Goal: Task Accomplishment & Management: Manage account settings

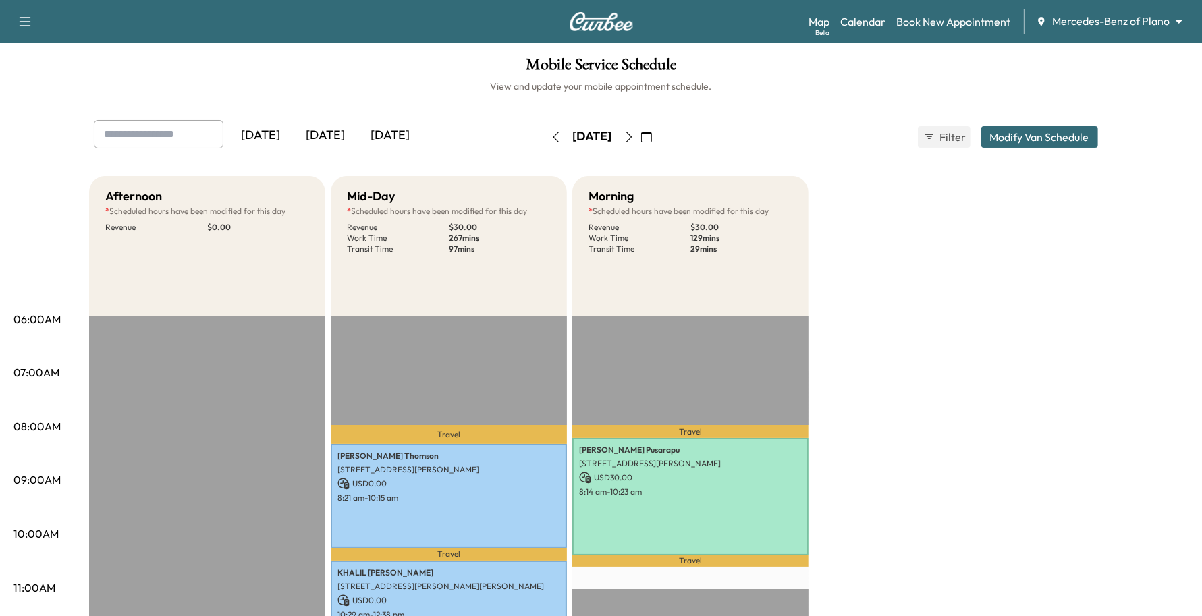
click at [1104, 24] on body "Support Log Out Map Beta Calendar Book New Appointment Mercedes-Benz of Plano *…" at bounding box center [601, 308] width 1202 height 616
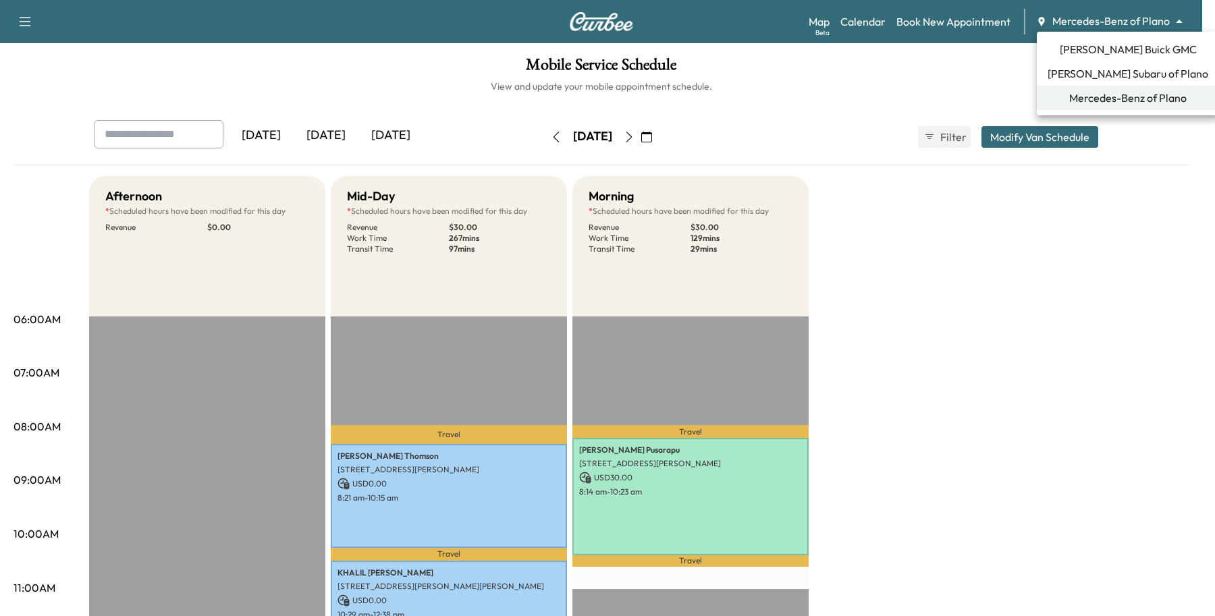
click at [1100, 46] on span "[PERSON_NAME] Buick GMC" at bounding box center [1128, 49] width 137 height 16
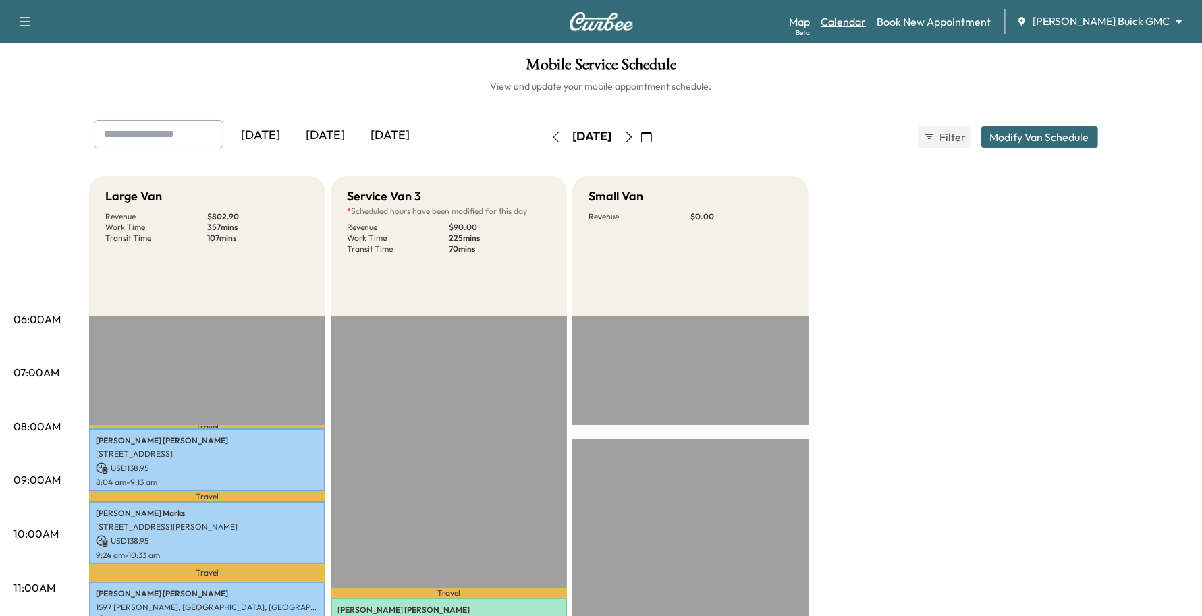
click at [866, 22] on link "Calendar" at bounding box center [843, 22] width 45 height 16
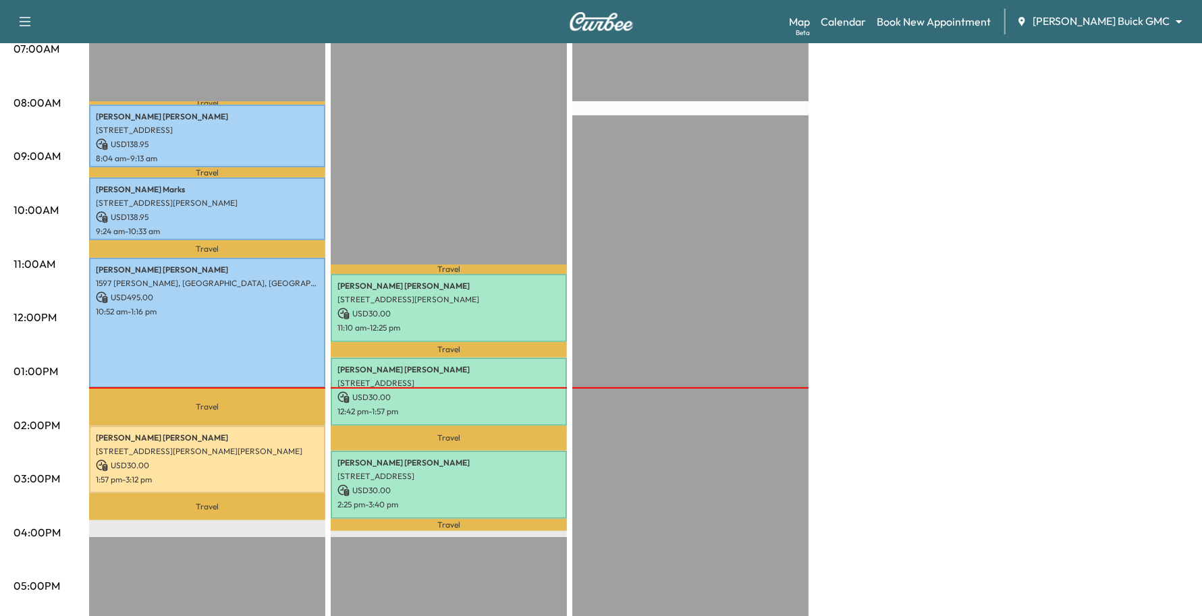
scroll to position [79, 0]
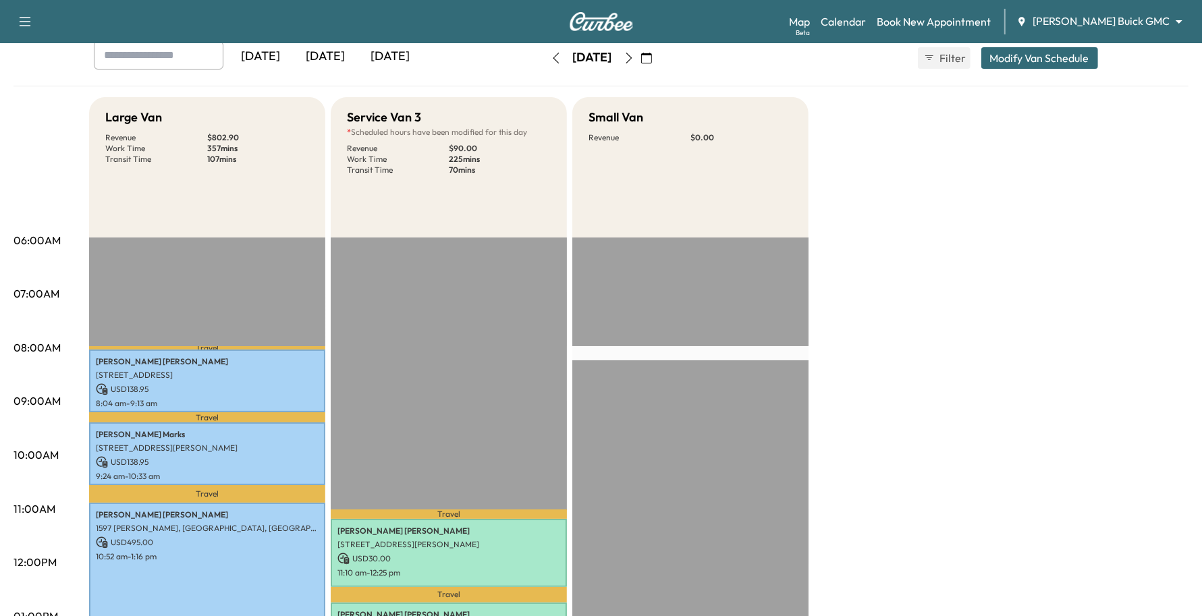
click at [658, 65] on button "button" at bounding box center [646, 58] width 23 height 22
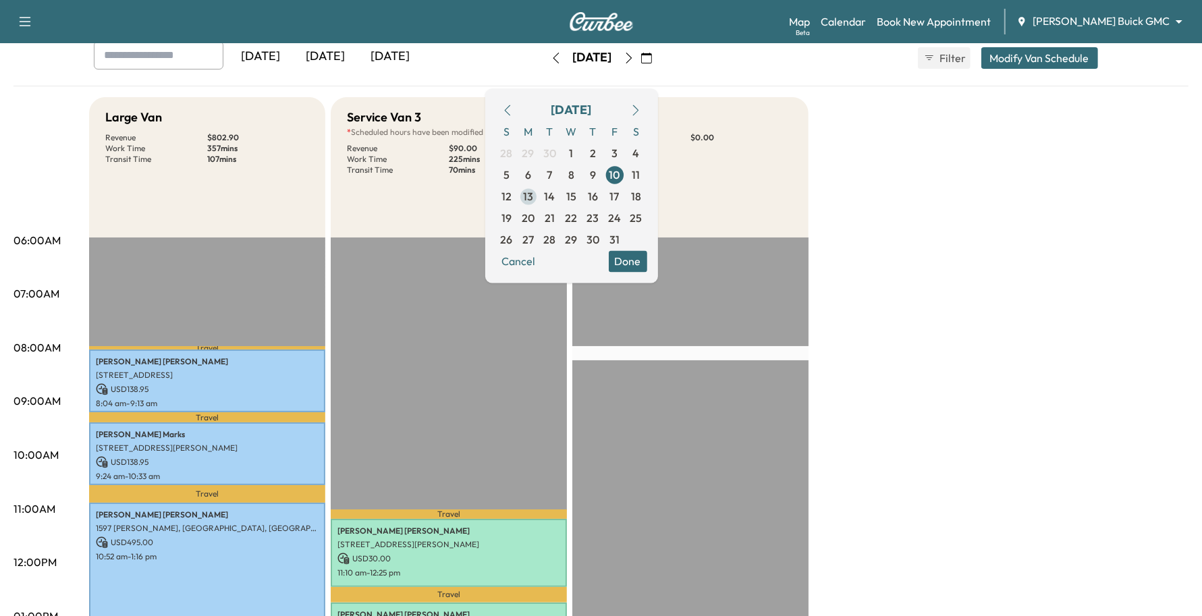
click at [533, 200] on span "13" at bounding box center [528, 196] width 10 height 16
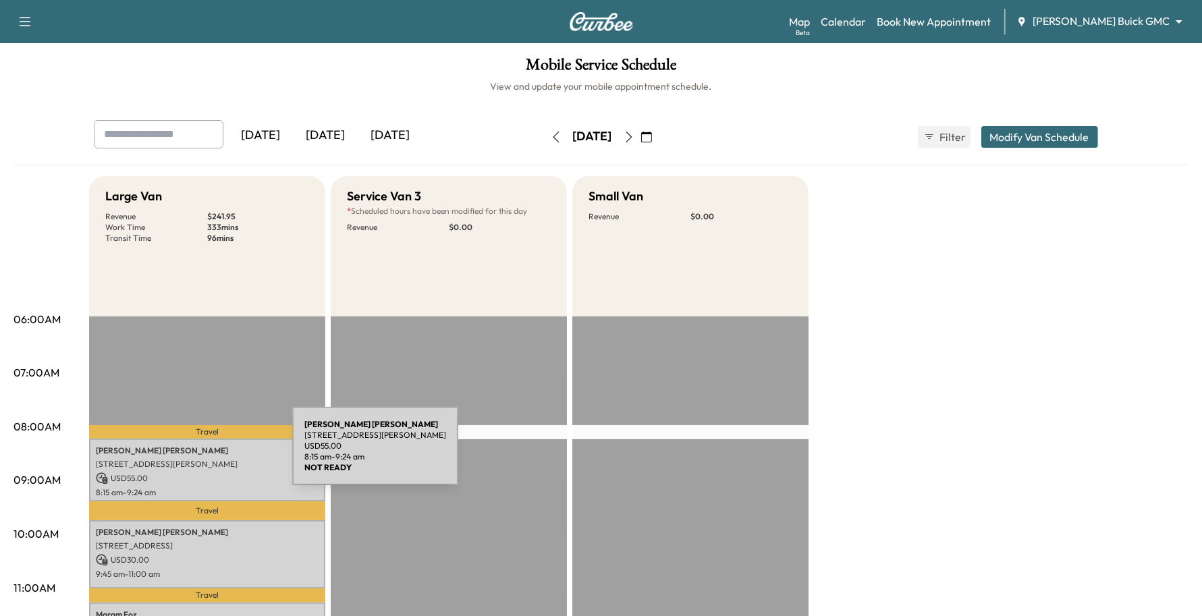
click at [191, 456] on div "[PERSON_NAME] [STREET_ADDRESS][PERSON_NAME] USD 55.00 8:15 am - 9:24 am" at bounding box center [207, 470] width 236 height 63
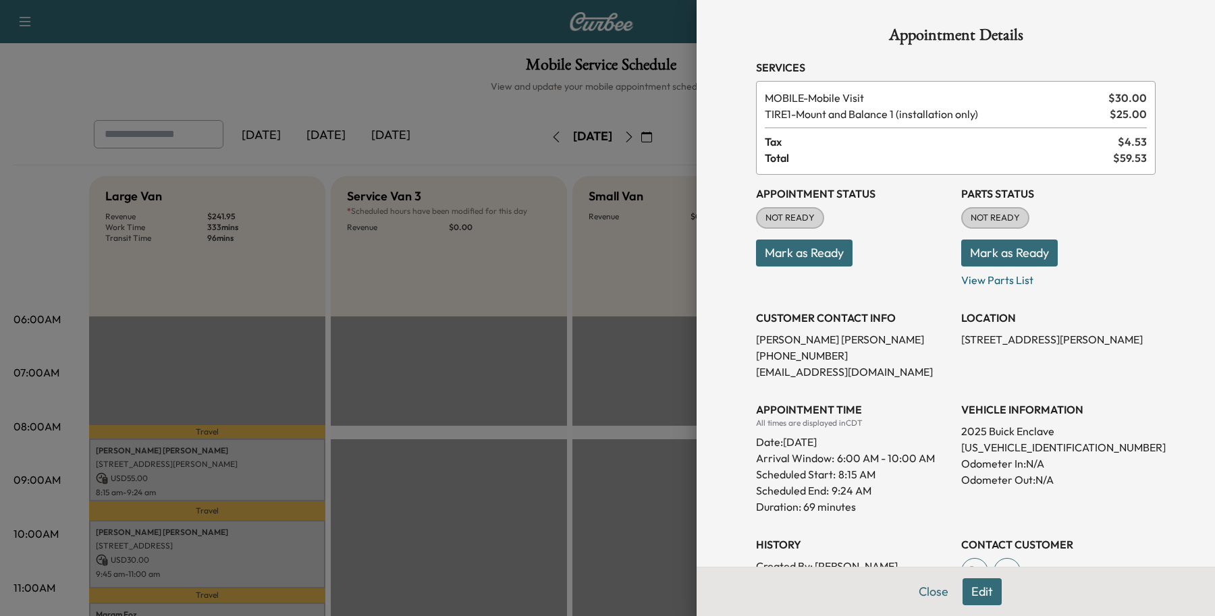
click at [963, 584] on button "Edit" at bounding box center [982, 591] width 39 height 27
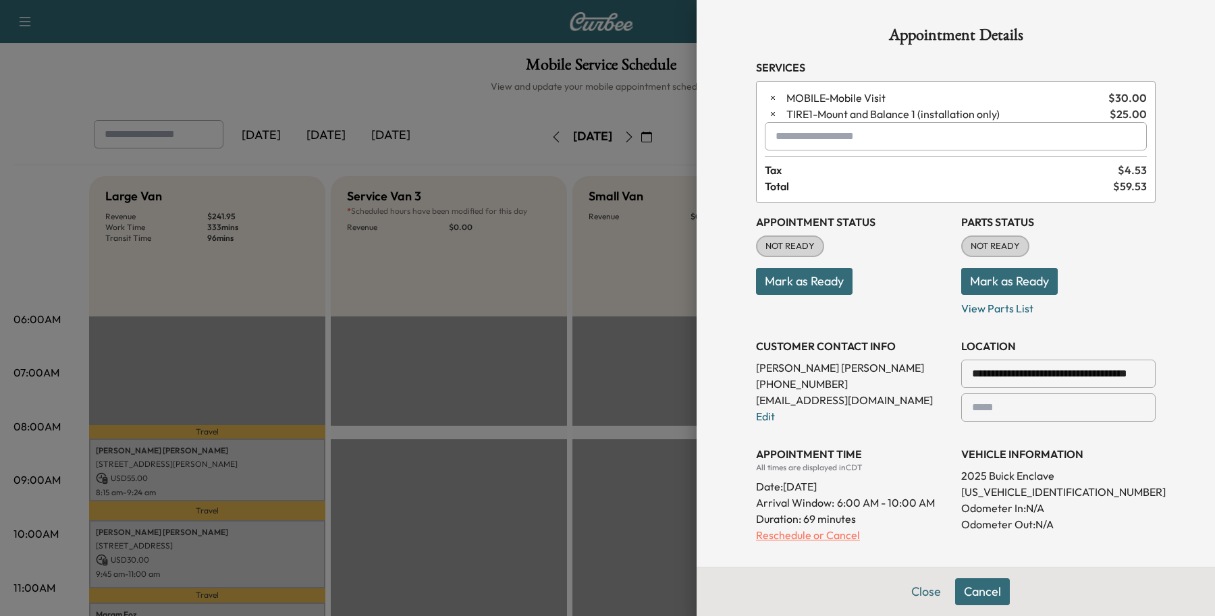
click at [756, 533] on p "Reschedule or Cancel" at bounding box center [853, 535] width 194 height 16
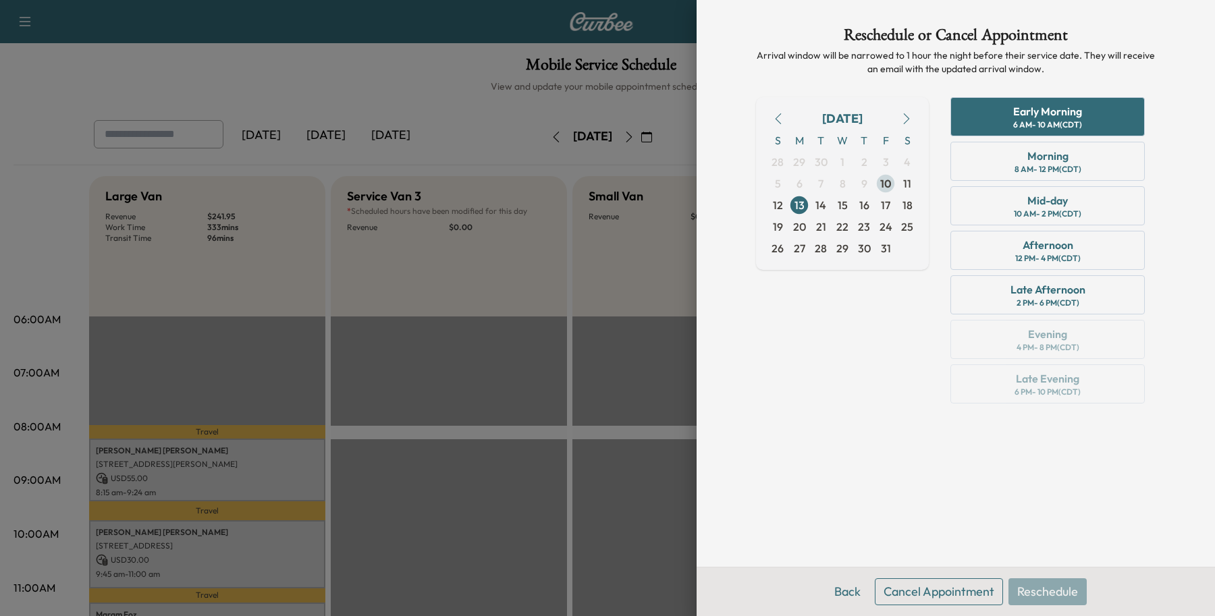
click at [888, 184] on span "10" at bounding box center [885, 184] width 11 height 16
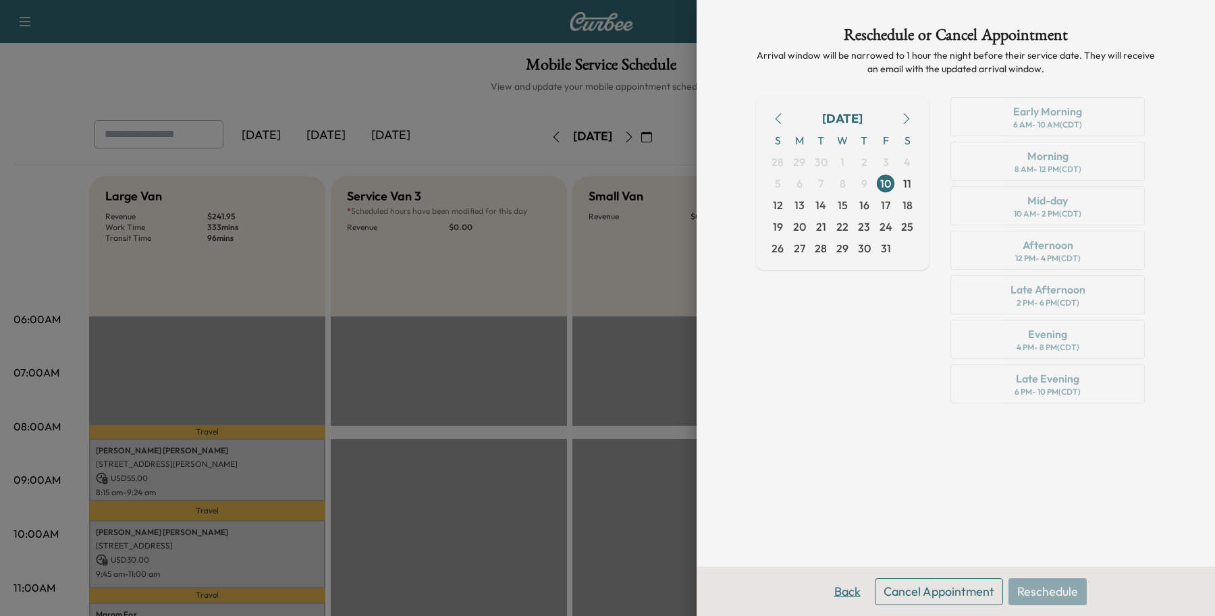
click at [844, 596] on button "Back" at bounding box center [848, 591] width 44 height 27
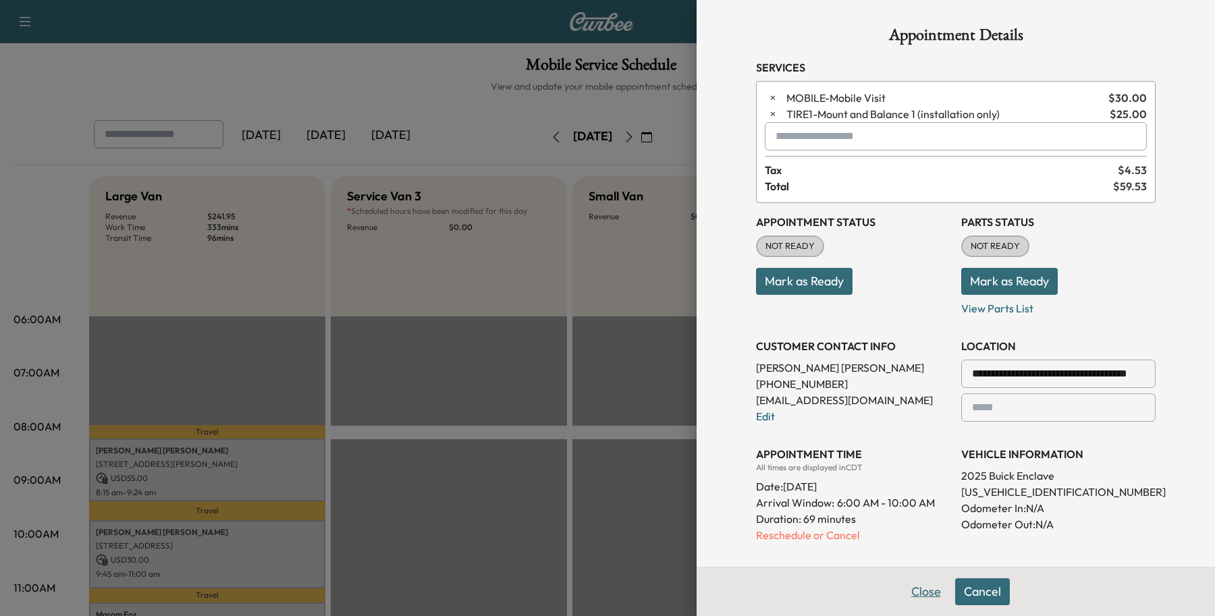
click at [920, 594] on button "Close" at bounding box center [926, 591] width 47 height 27
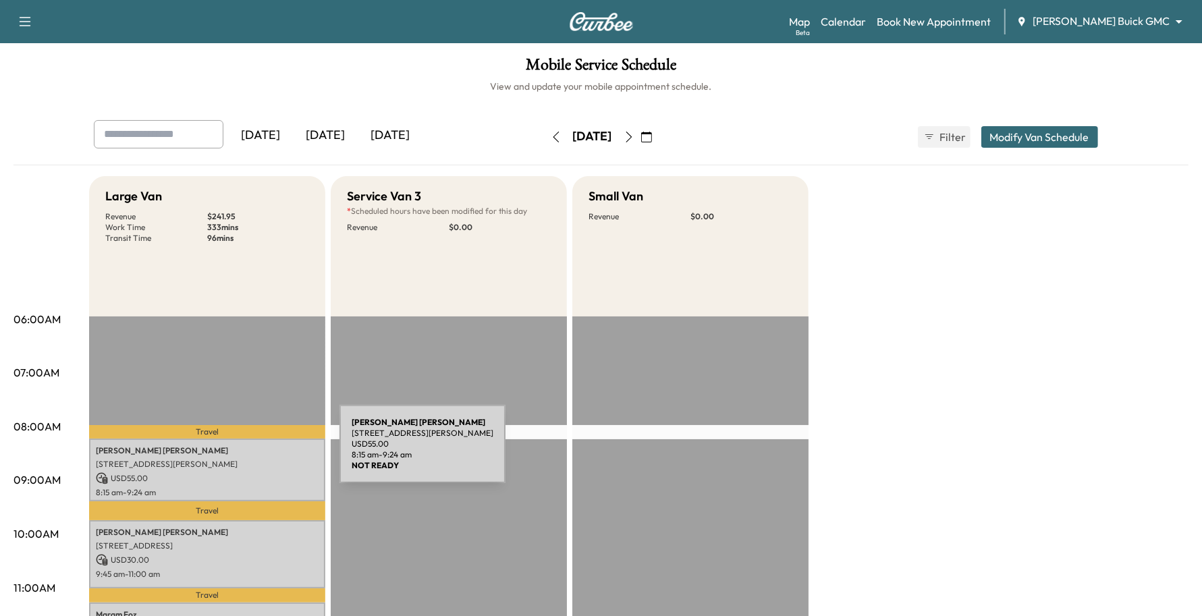
click at [240, 453] on p "[PERSON_NAME]" at bounding box center [207, 451] width 223 height 11
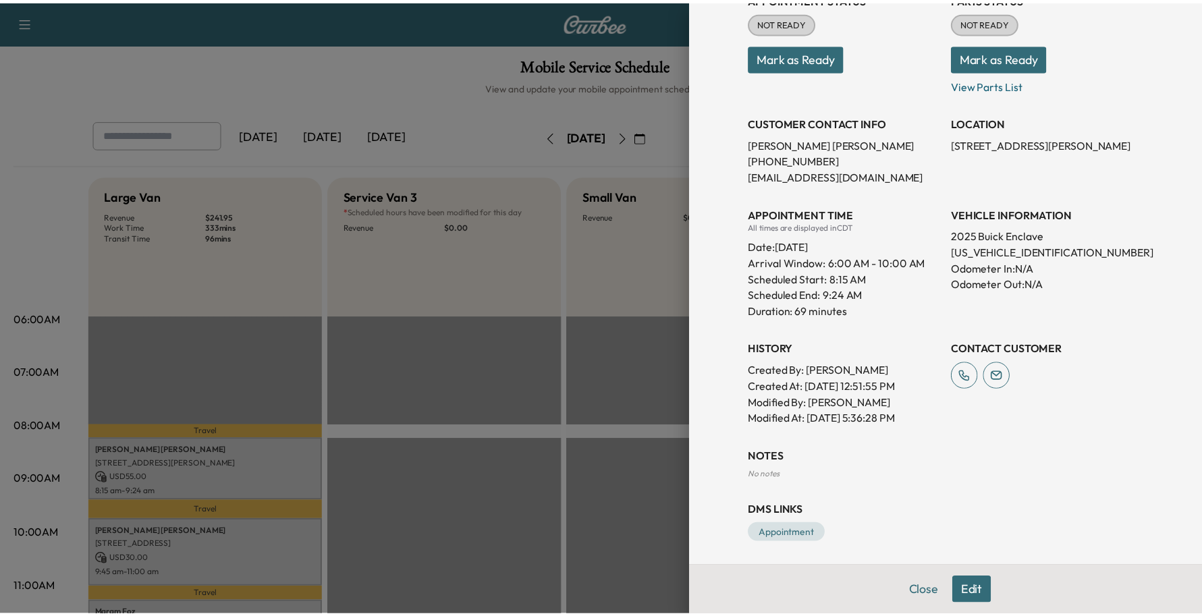
scroll to position [199, 0]
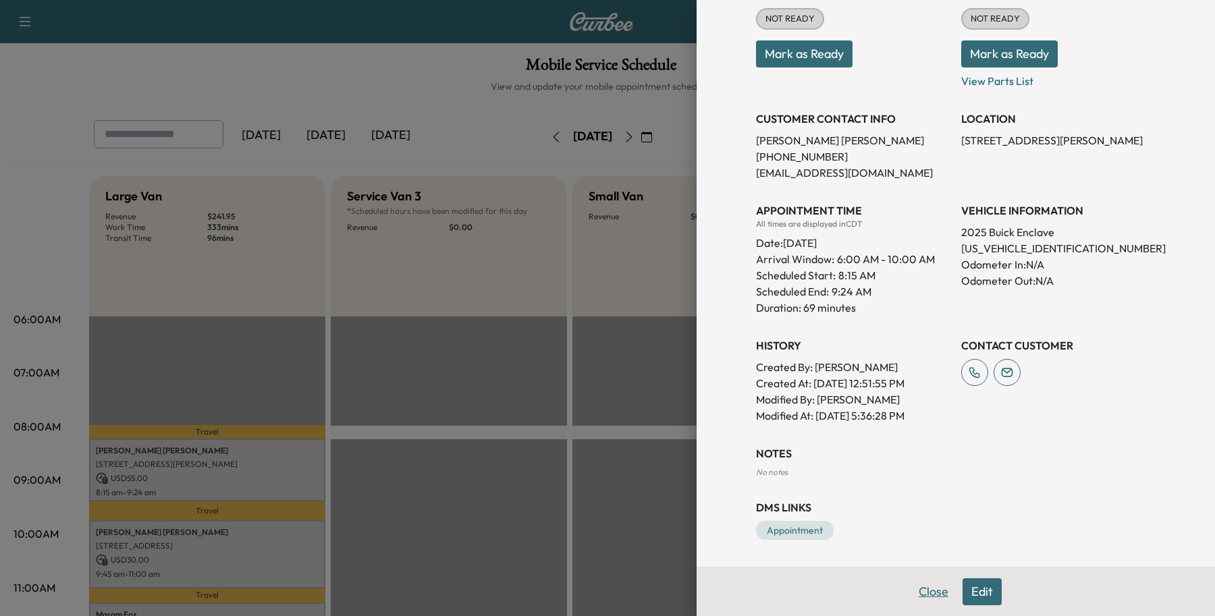
click at [912, 587] on button "Close" at bounding box center [933, 591] width 47 height 27
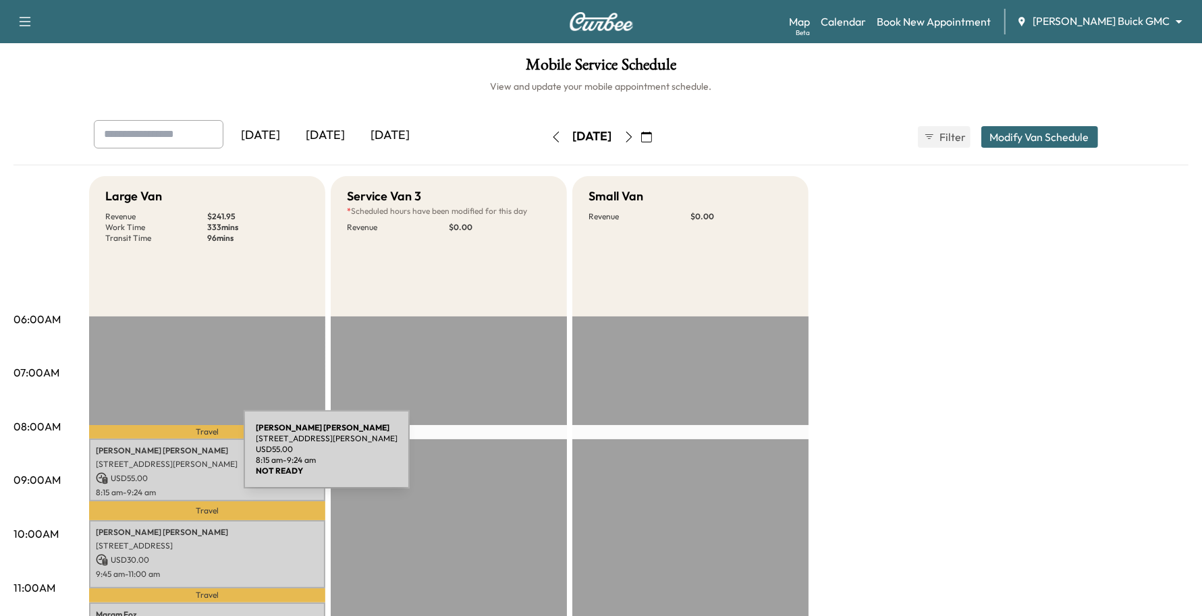
click at [142, 459] on p "[STREET_ADDRESS][PERSON_NAME]" at bounding box center [207, 464] width 223 height 11
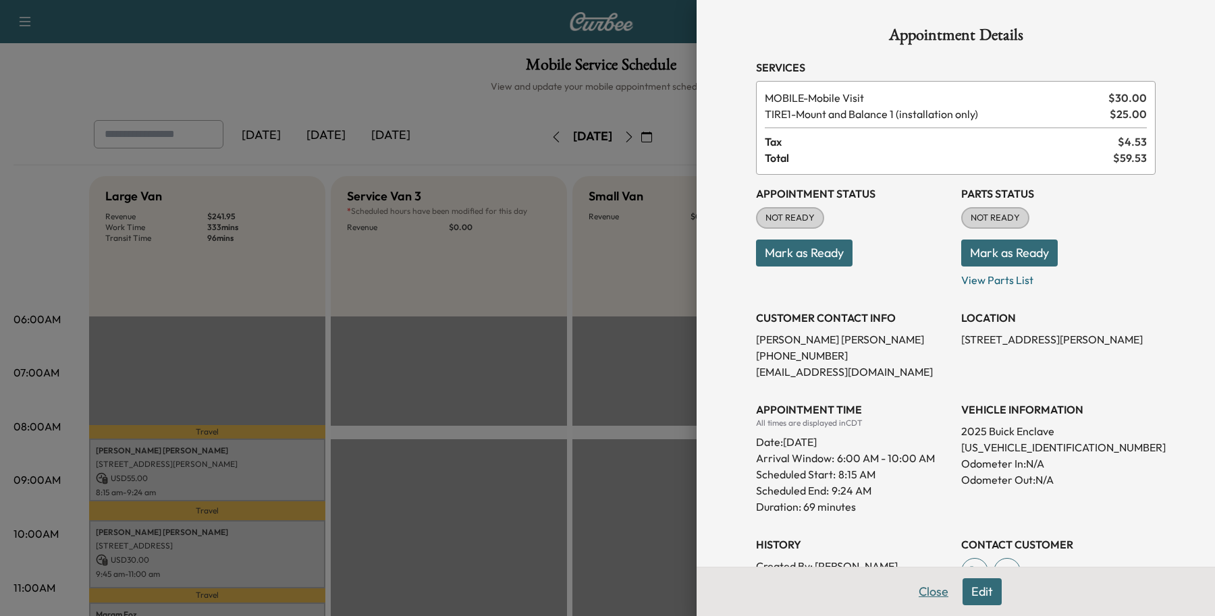
click at [920, 589] on button "Close" at bounding box center [933, 591] width 47 height 27
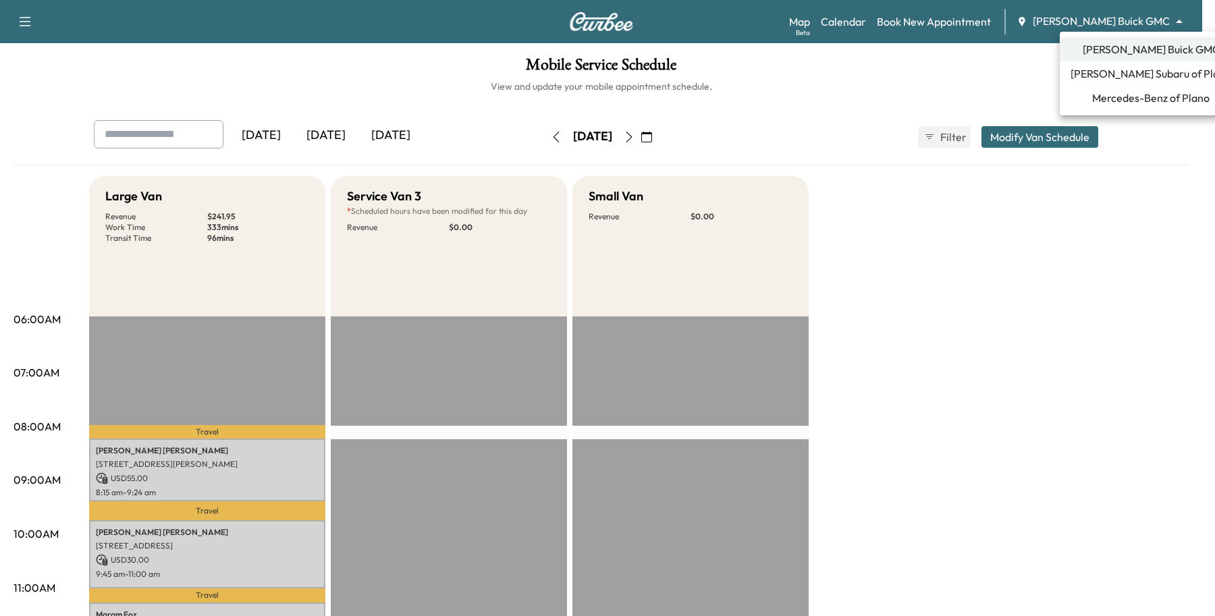
click at [1115, 15] on body "Support Log Out Map Beta Calendar Book New Appointment [PERSON_NAME] Buick GMC …" at bounding box center [607, 308] width 1215 height 616
click at [1092, 96] on span "Mercedes-Benz of Plano" at bounding box center [1150, 98] width 117 height 16
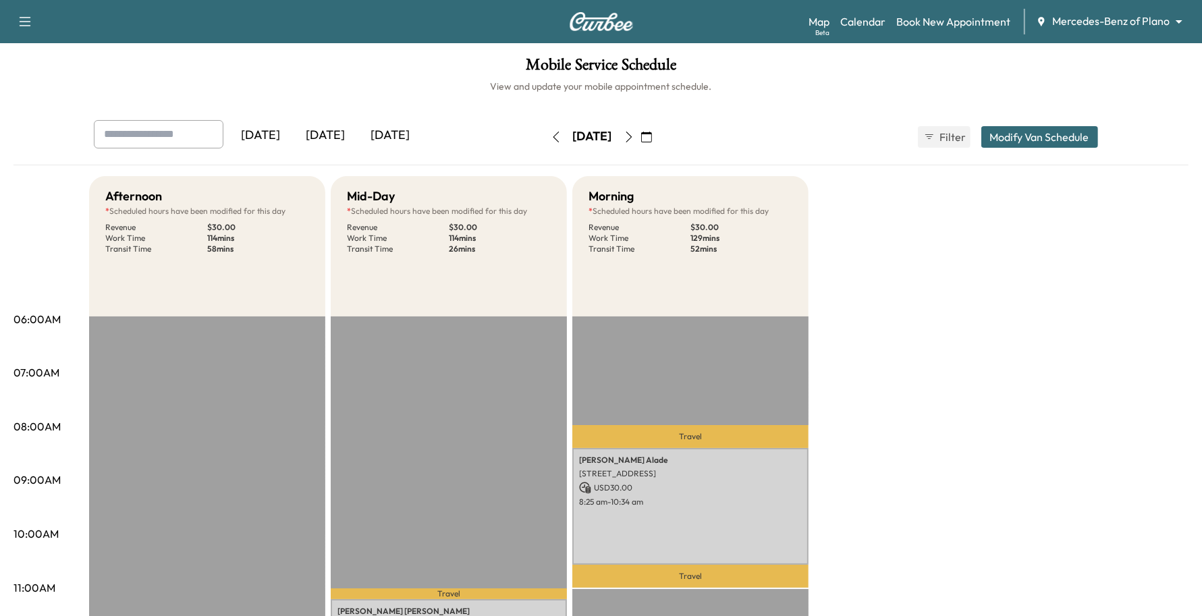
click at [652, 138] on icon "button" at bounding box center [646, 137] width 11 height 11
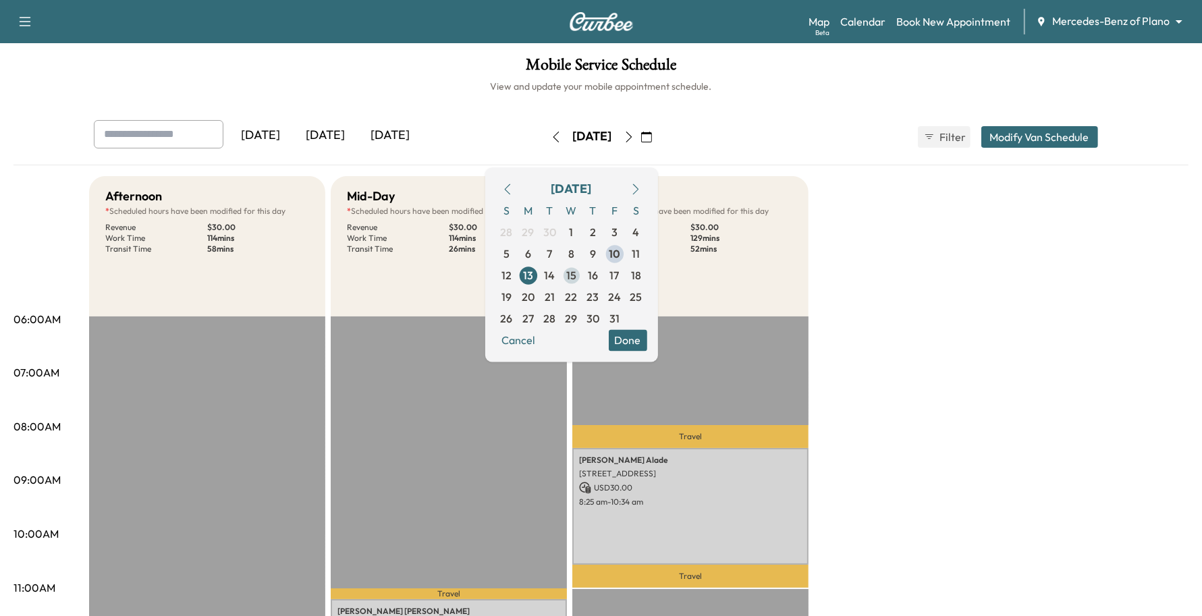
click at [576, 281] on span "15" at bounding box center [571, 275] width 10 height 16
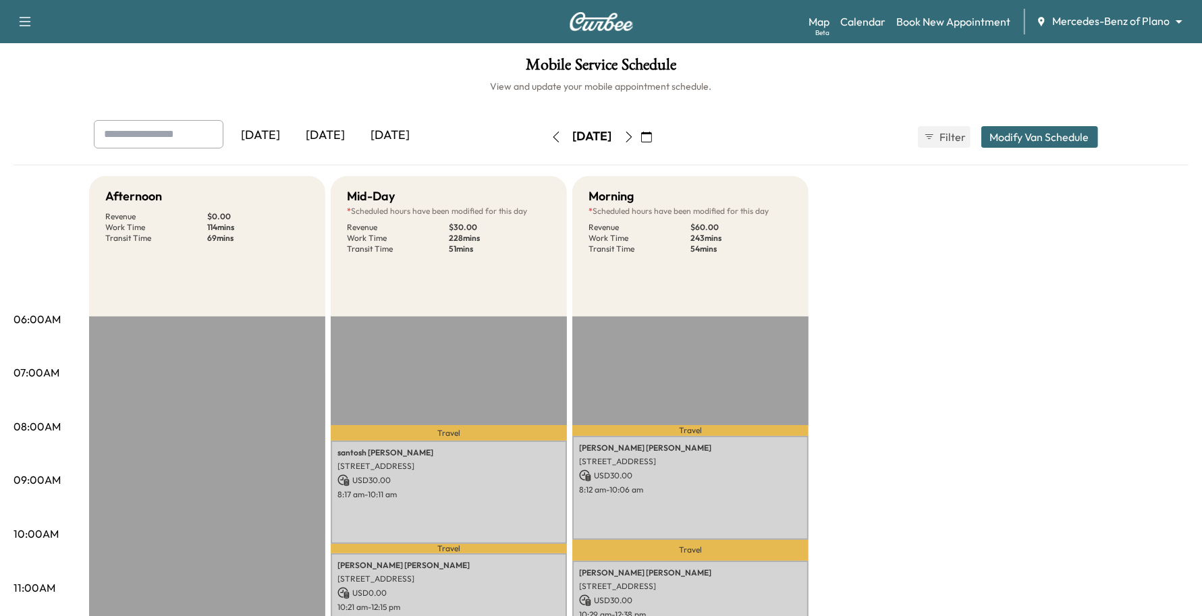
click at [551, 138] on icon "button" at bounding box center [556, 137] width 11 height 11
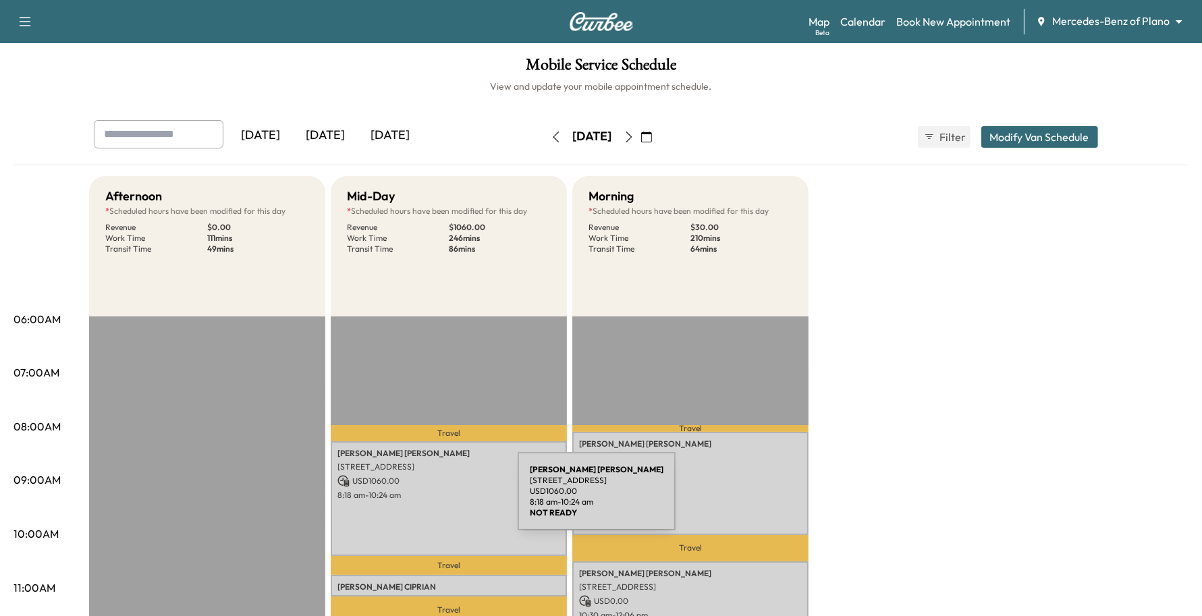
click at [416, 500] on div "[PERSON_NAME] [STREET_ADDRESS][PERSON_NAME] USD 1060.00 8:18 am - 10:24 am" at bounding box center [449, 498] width 236 height 115
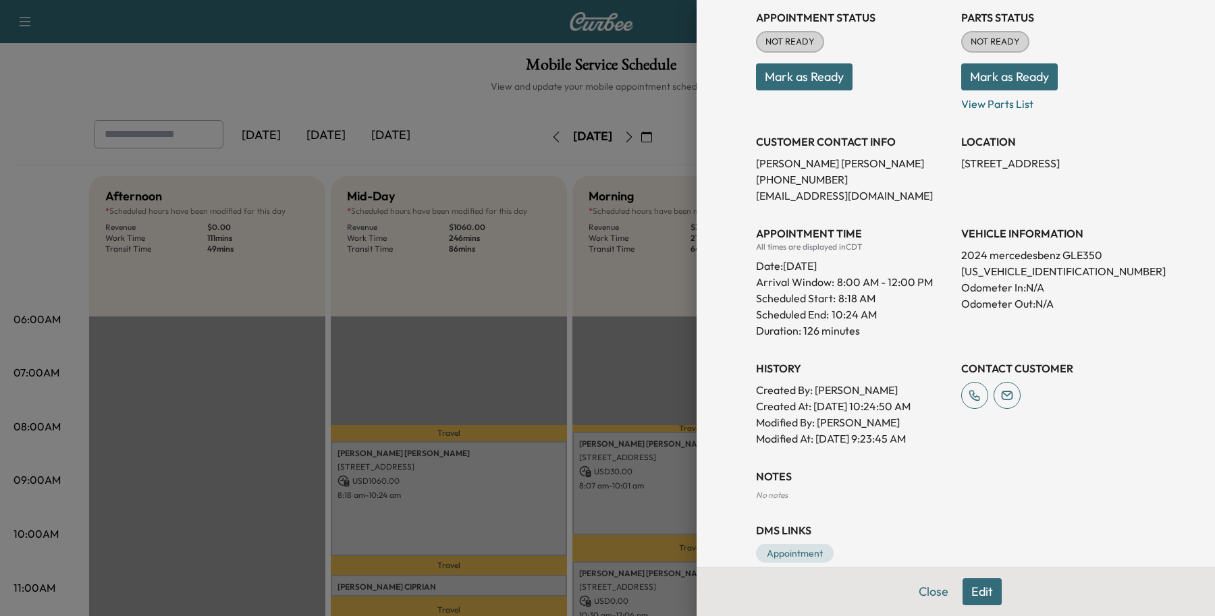
scroll to position [215, 0]
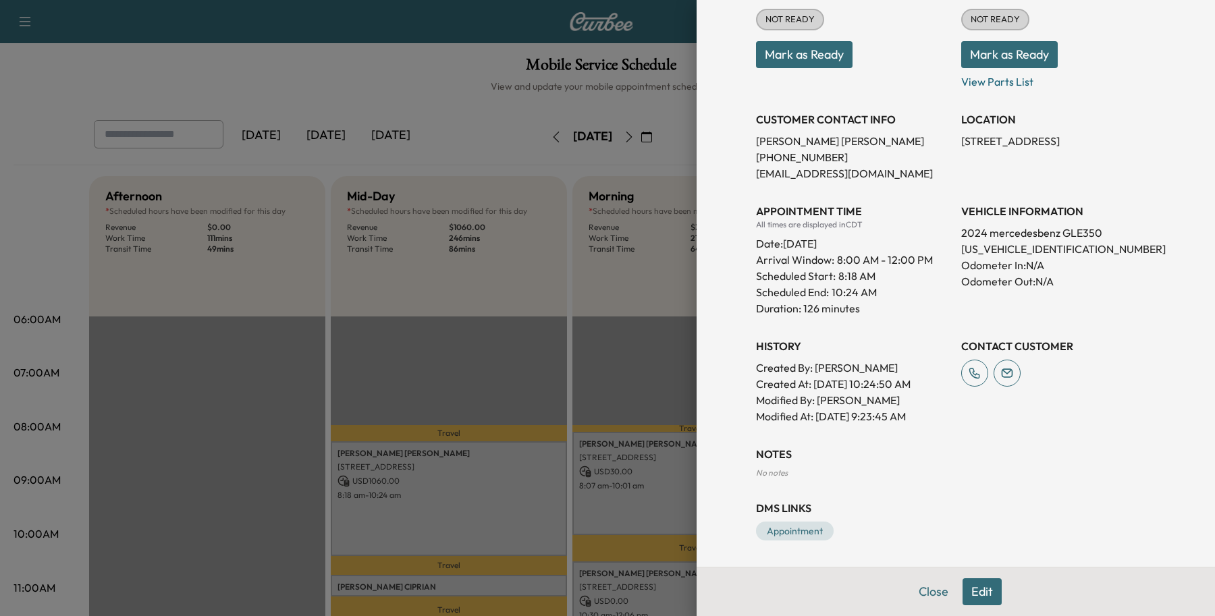
click at [969, 583] on button "Edit" at bounding box center [982, 591] width 39 height 27
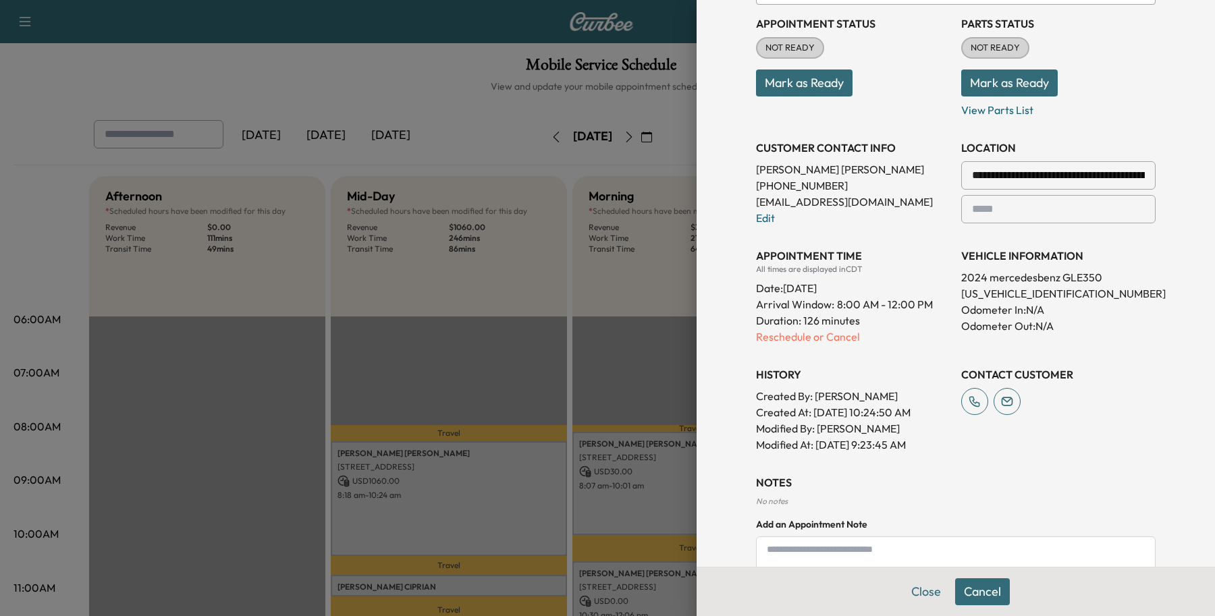
scroll to position [244, 0]
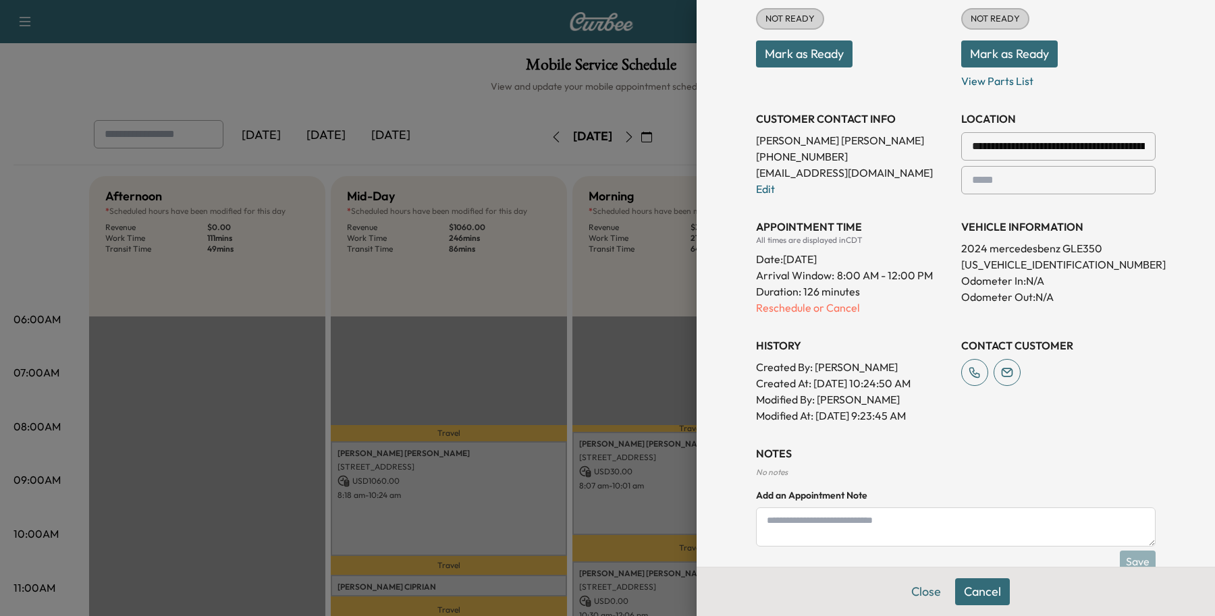
click at [865, 534] on textarea at bounding box center [956, 527] width 400 height 39
click at [807, 306] on p "Reschedule or Cancel" at bounding box center [853, 308] width 194 height 16
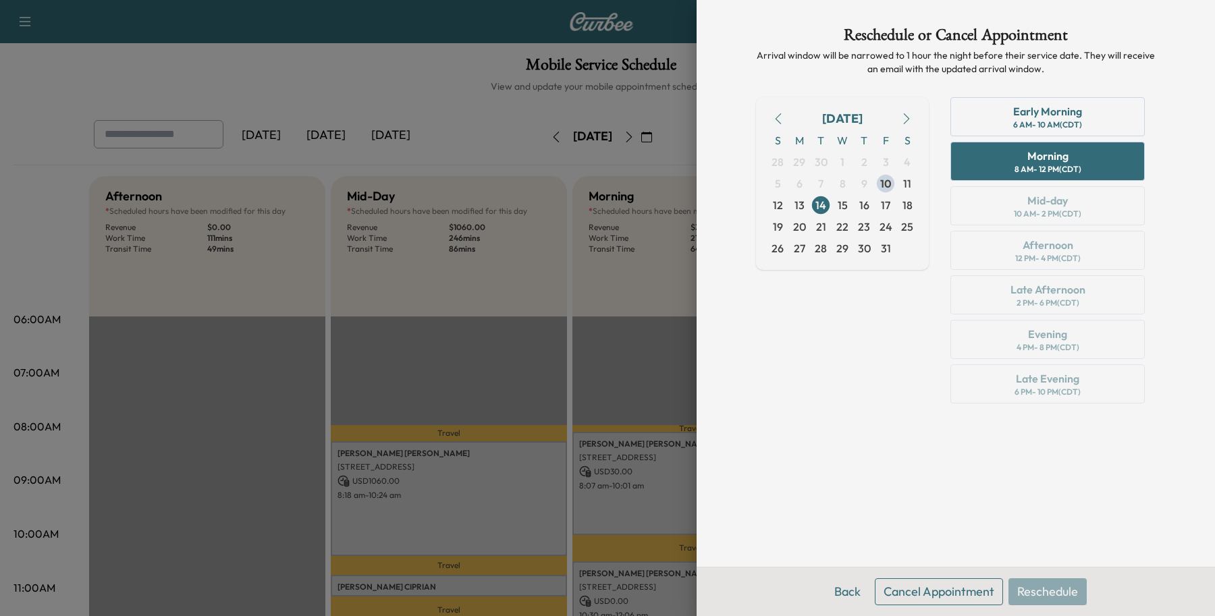
drag, startPoint x: 971, startPoint y: 596, endPoint x: 909, endPoint y: 537, distance: 85.5
click at [910, 537] on div "Reschedule or Cancel Appointment Arrival window will be narrowed to 1 hour the …" at bounding box center [956, 308] width 518 height 616
click at [891, 593] on button "Cancel Appointment" at bounding box center [939, 591] width 128 height 27
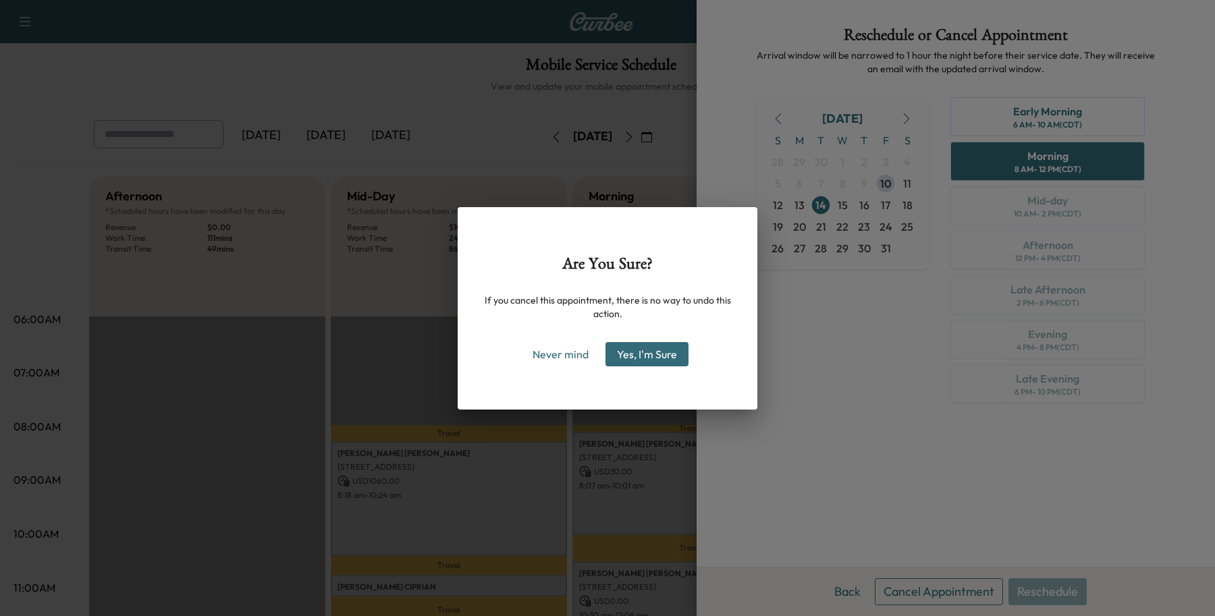
click at [635, 358] on button "Yes, I'm Sure" at bounding box center [646, 354] width 83 height 24
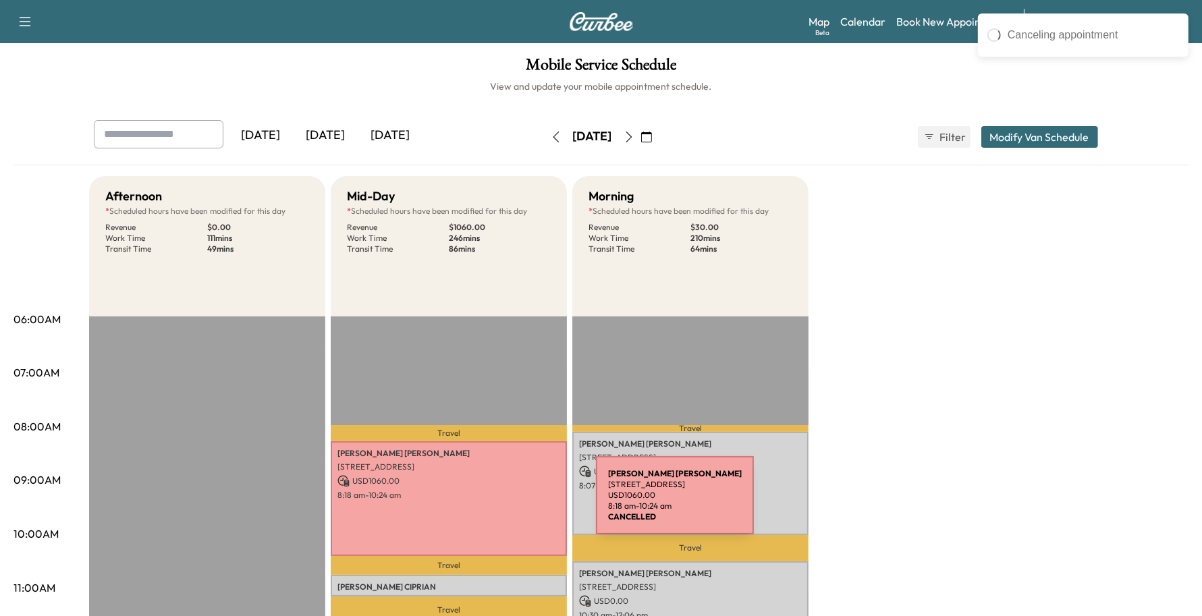
click at [500, 504] on div "[PERSON_NAME] [STREET_ADDRESS][PERSON_NAME] USD 1060.00 8:18 am - 10:24 am" at bounding box center [449, 498] width 236 height 115
